Goal: Task Accomplishment & Management: Use online tool/utility

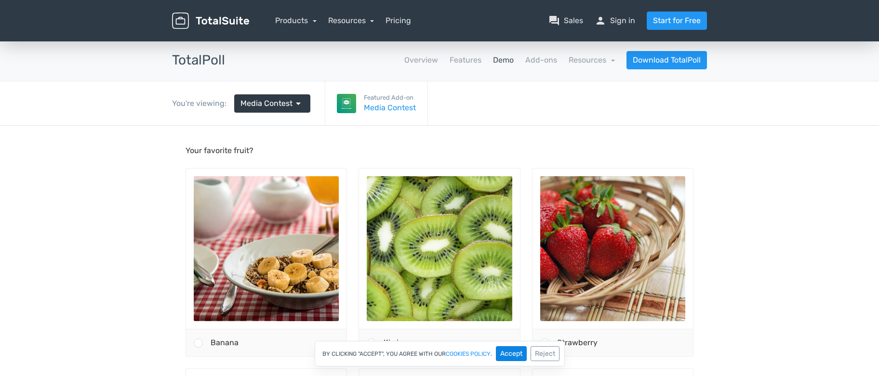
click at [511, 359] on button "Accept" at bounding box center [511, 354] width 31 height 15
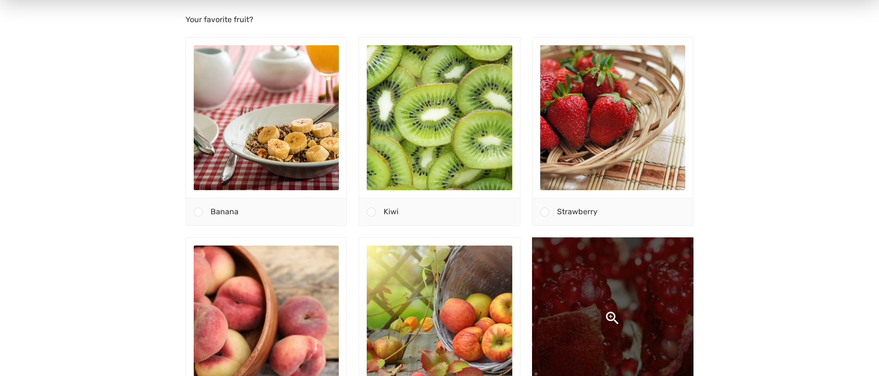
scroll to position [215, 0]
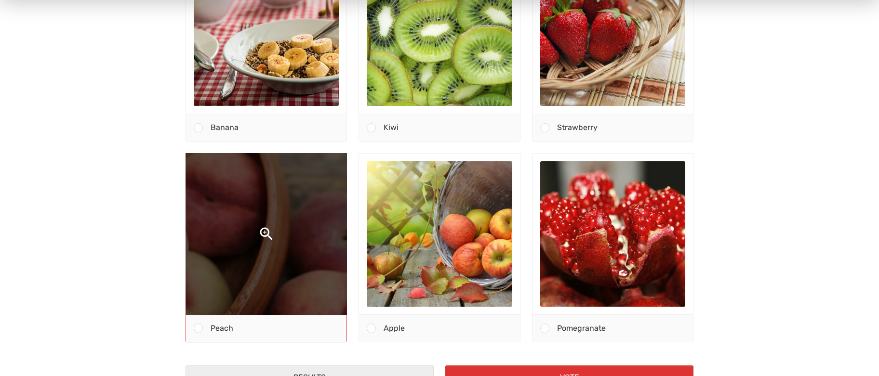
click at [245, 203] on img at bounding box center [267, 235] width 308 height 308
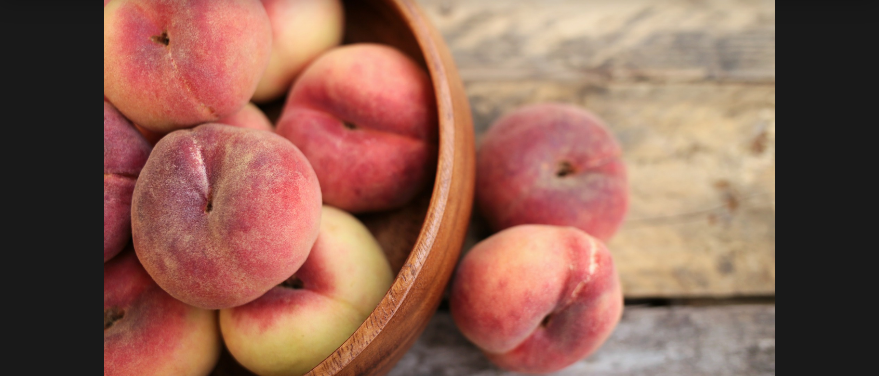
click at [246, 203] on img at bounding box center [439, 173] width 671 height 447
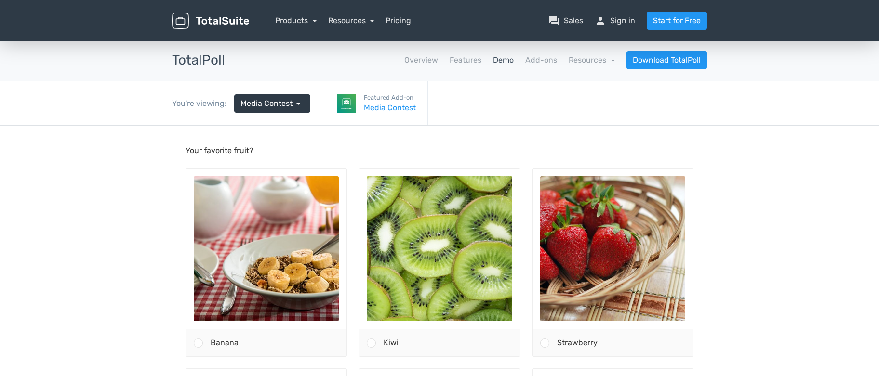
scroll to position [14, 0]
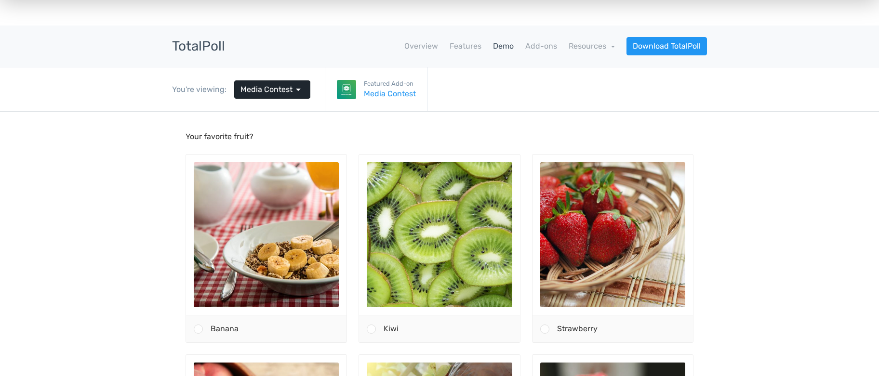
click at [297, 89] on span "arrow_drop_down" at bounding box center [299, 90] width 12 height 12
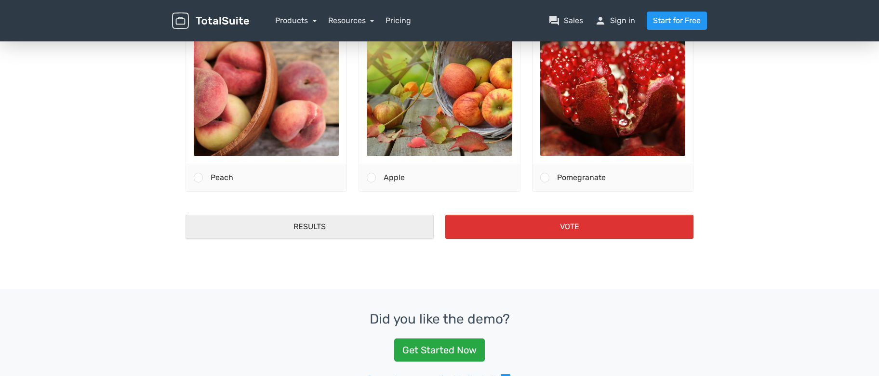
scroll to position [710, 0]
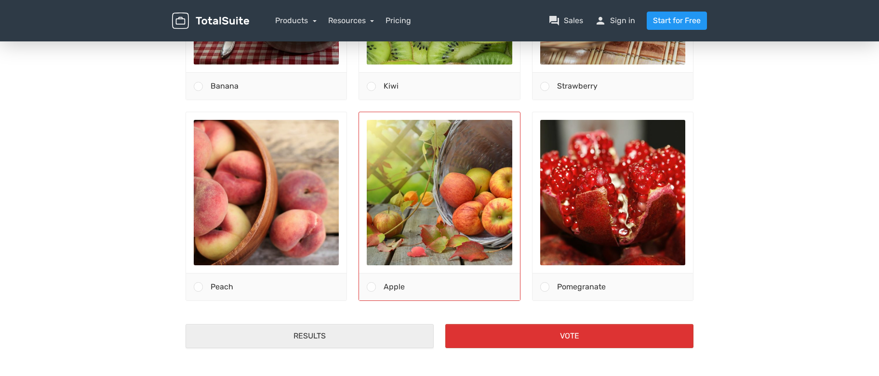
click at [374, 287] on span at bounding box center [371, 287] width 9 height 9
click at [372, 288] on input "Apple" at bounding box center [372, 288] width 0 height 0
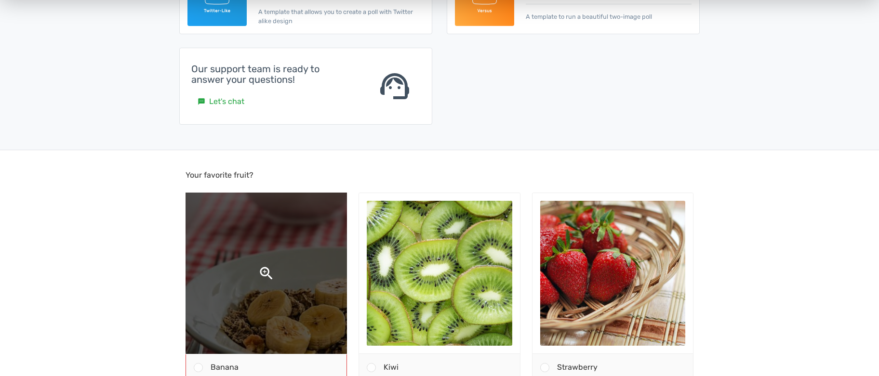
scroll to position [469, 0]
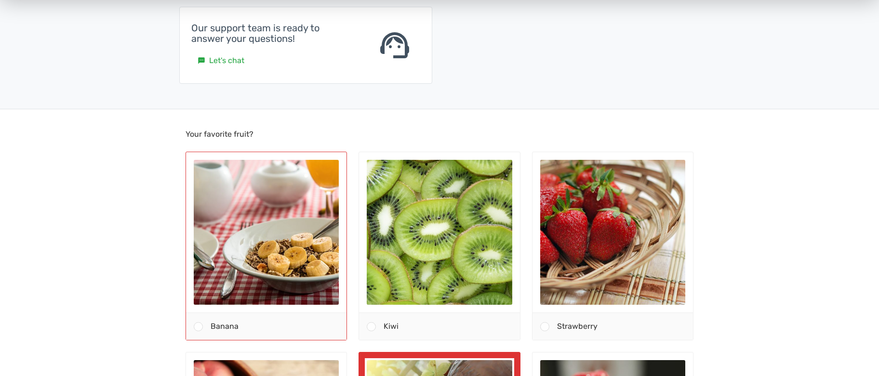
click at [200, 329] on span at bounding box center [198, 326] width 9 height 9
click at [198, 327] on input "Banana" at bounding box center [198, 327] width 0 height 0
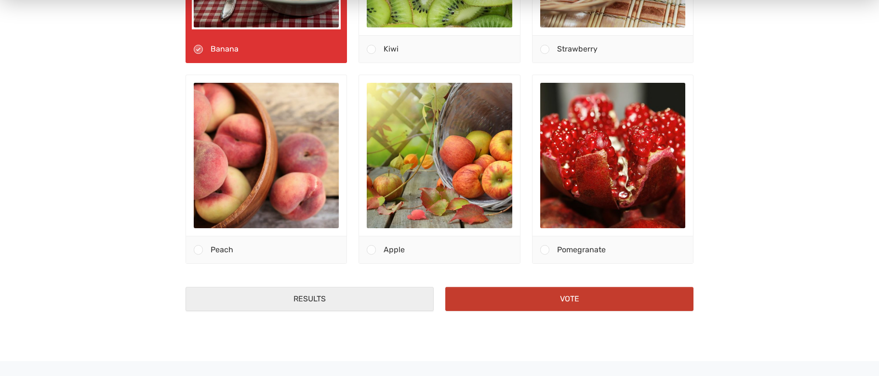
scroll to position [749, 0]
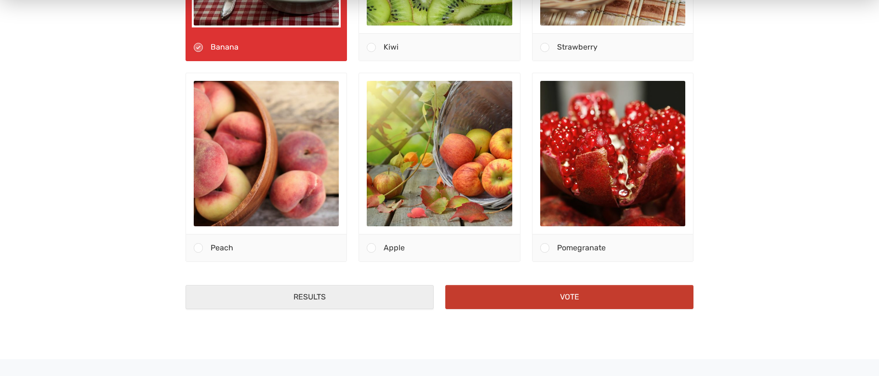
click at [620, 293] on button "Vote" at bounding box center [569, 298] width 248 height 24
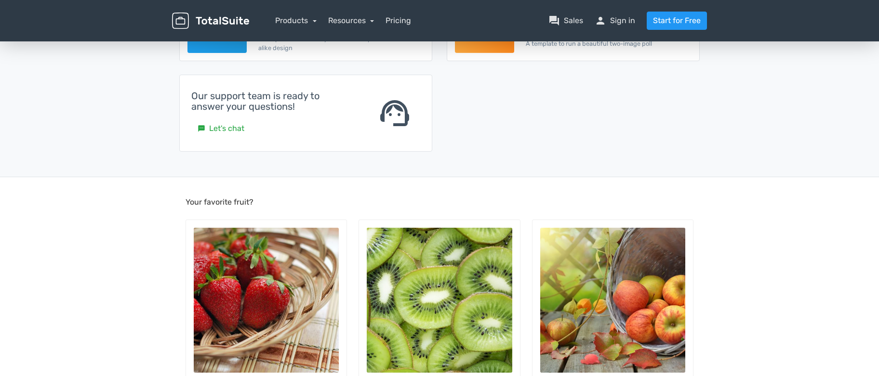
scroll to position [717, 0]
